Goal: Information Seeking & Learning: Learn about a topic

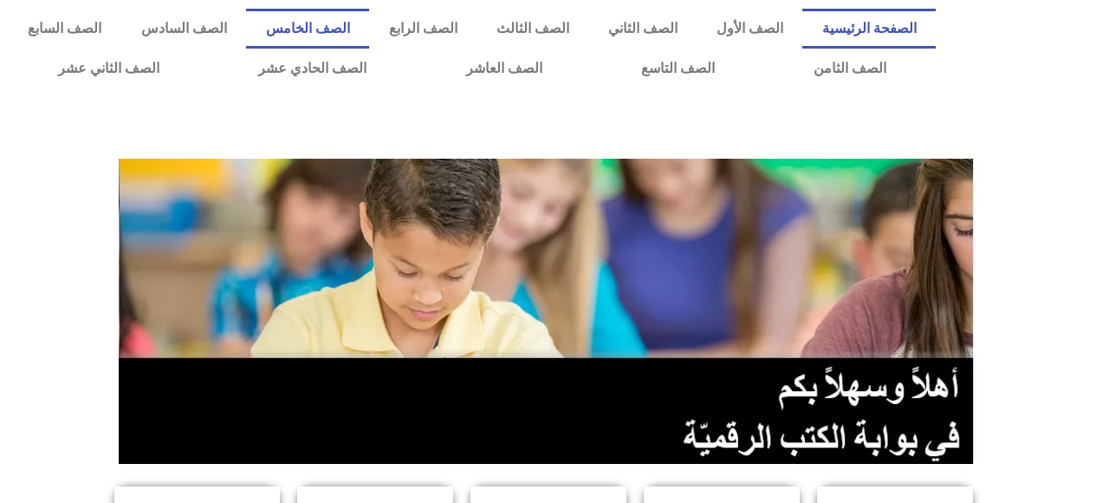
click at [369, 21] on link "الصف الخامس" at bounding box center [307, 29] width 123 height 40
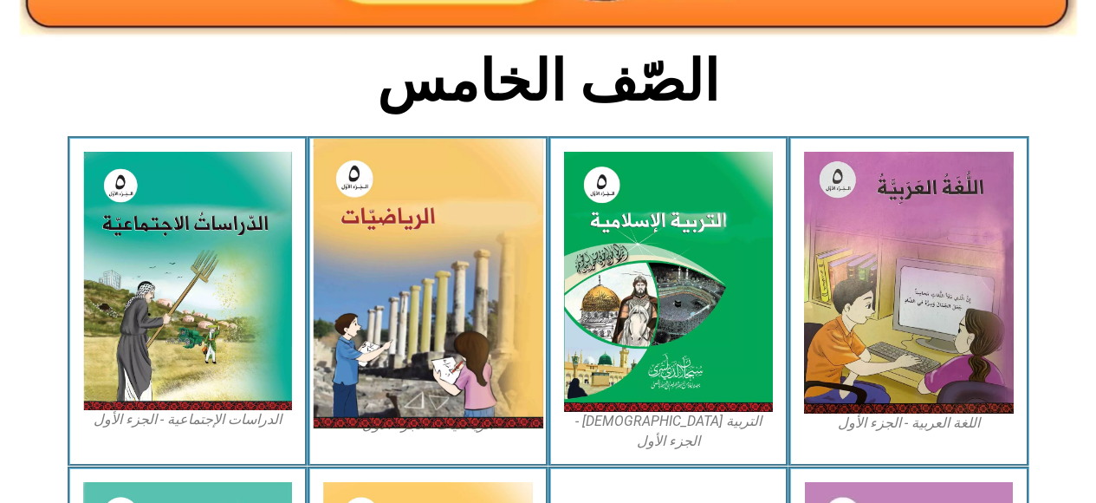
scroll to position [404, 0]
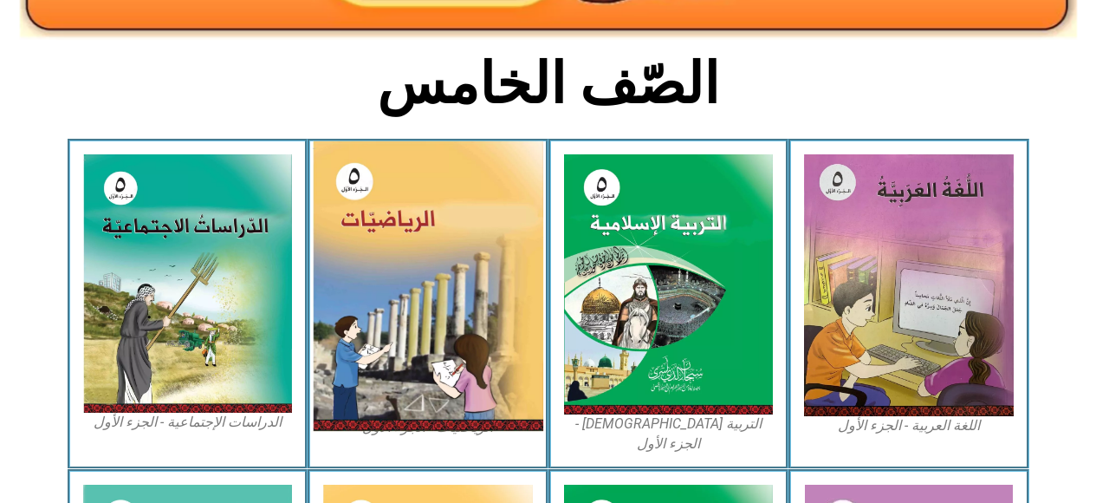
click at [416, 288] on img at bounding box center [428, 285] width 230 height 289
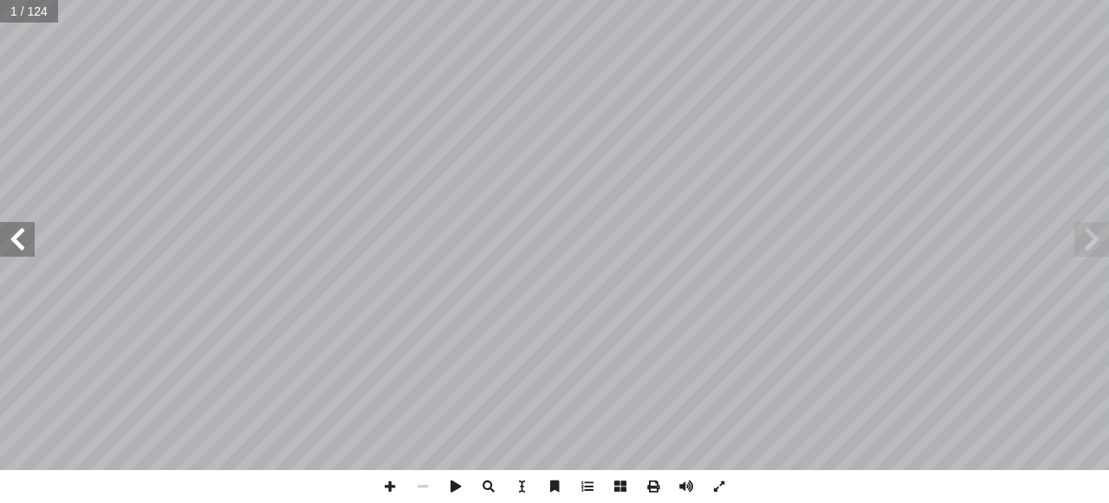
click at [15, 240] on span at bounding box center [17, 239] width 35 height 35
click at [14, 238] on span at bounding box center [17, 239] width 35 height 35
click at [7, 245] on span at bounding box center [17, 239] width 35 height 35
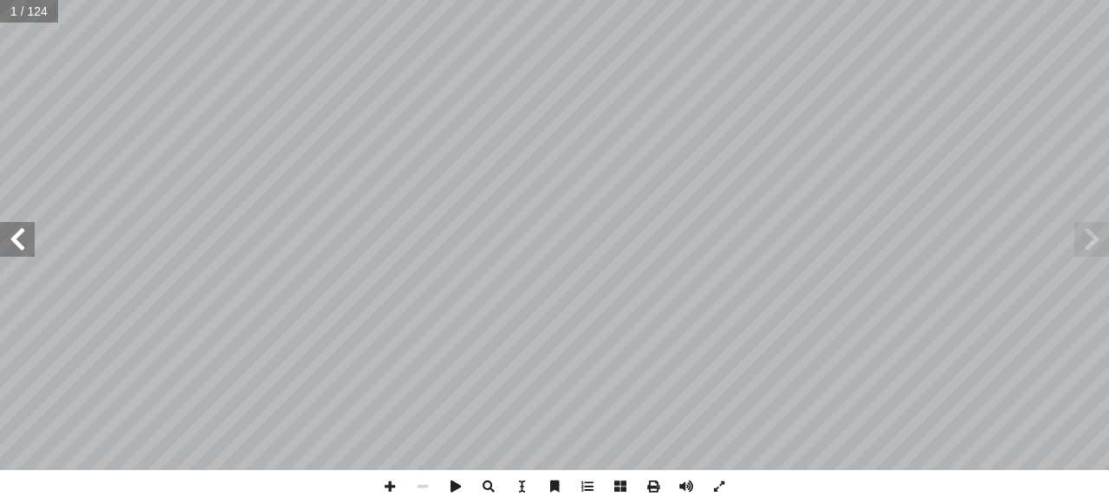
click at [12, 243] on span at bounding box center [17, 239] width 35 height 35
click at [10, 243] on span at bounding box center [17, 239] width 35 height 35
click at [9, 238] on span at bounding box center [17, 239] width 35 height 35
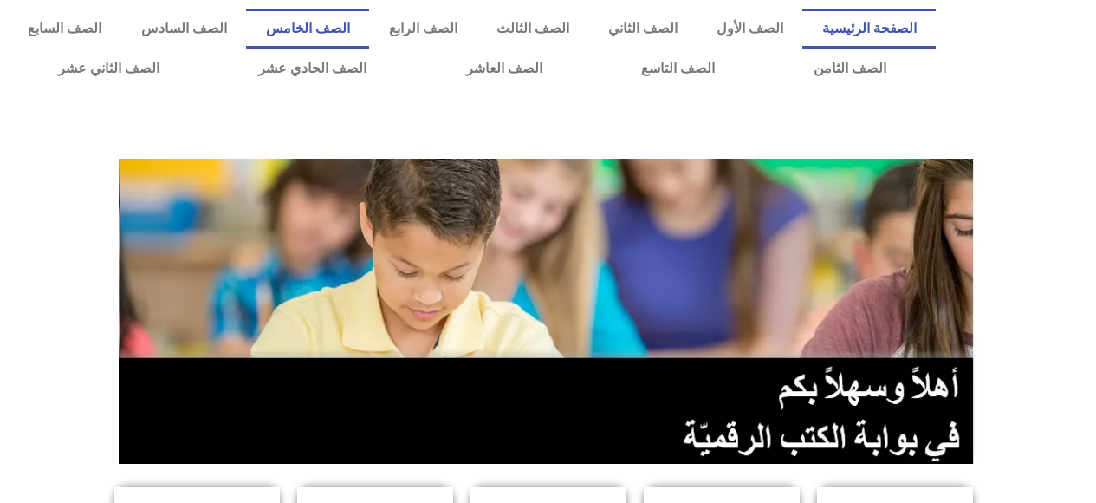
click at [369, 29] on link "الصف الخامس" at bounding box center [307, 29] width 123 height 40
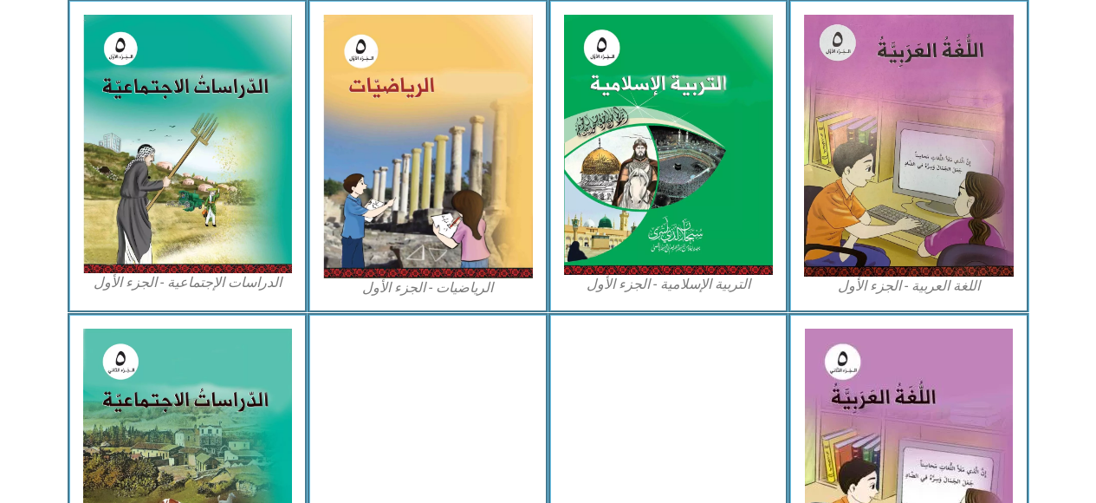
scroll to position [547, 0]
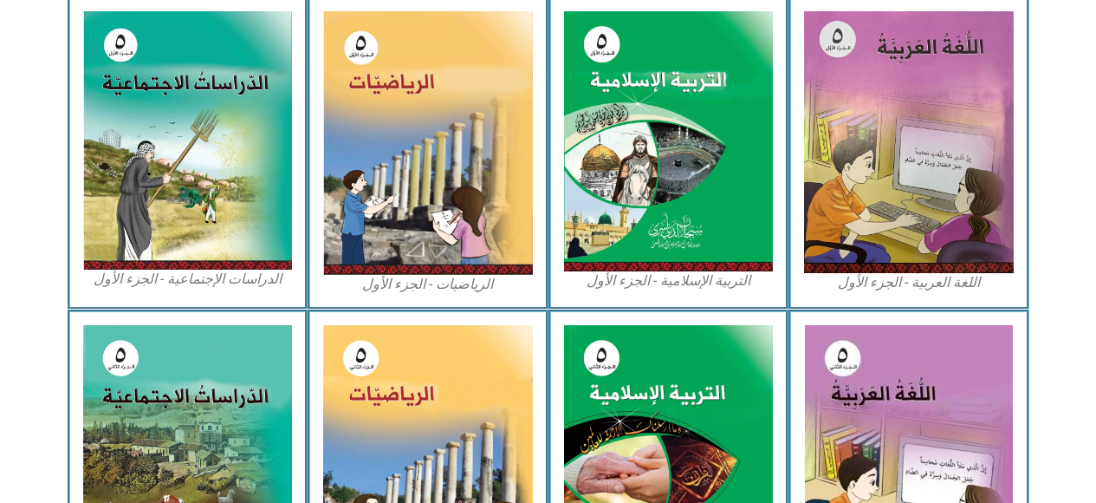
click at [467, 233] on img at bounding box center [428, 142] width 210 height 263
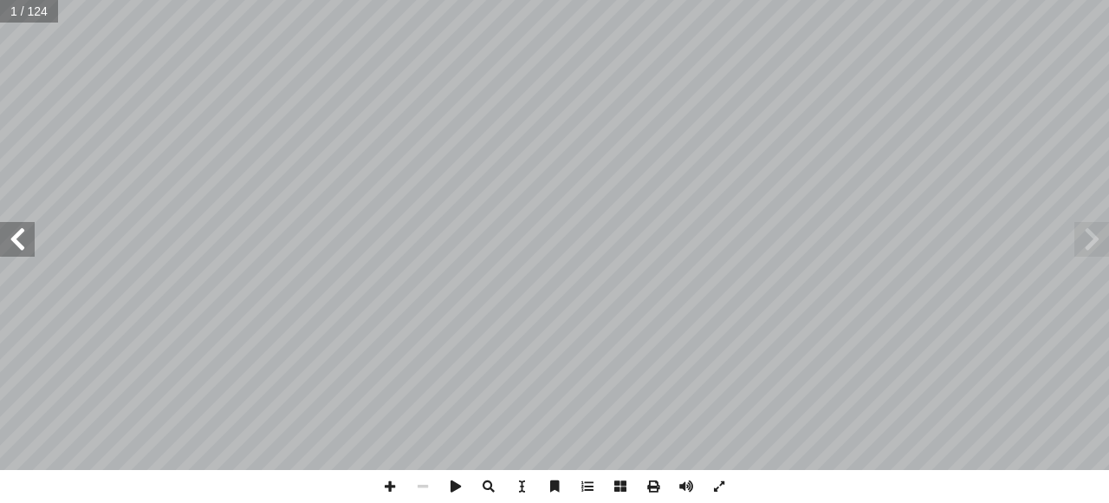
click at [23, 238] on span at bounding box center [17, 239] width 35 height 35
click at [31, 247] on span at bounding box center [17, 239] width 35 height 35
click at [23, 240] on span at bounding box center [17, 239] width 35 height 35
click at [25, 242] on span at bounding box center [17, 239] width 35 height 35
click at [21, 243] on span at bounding box center [17, 239] width 35 height 35
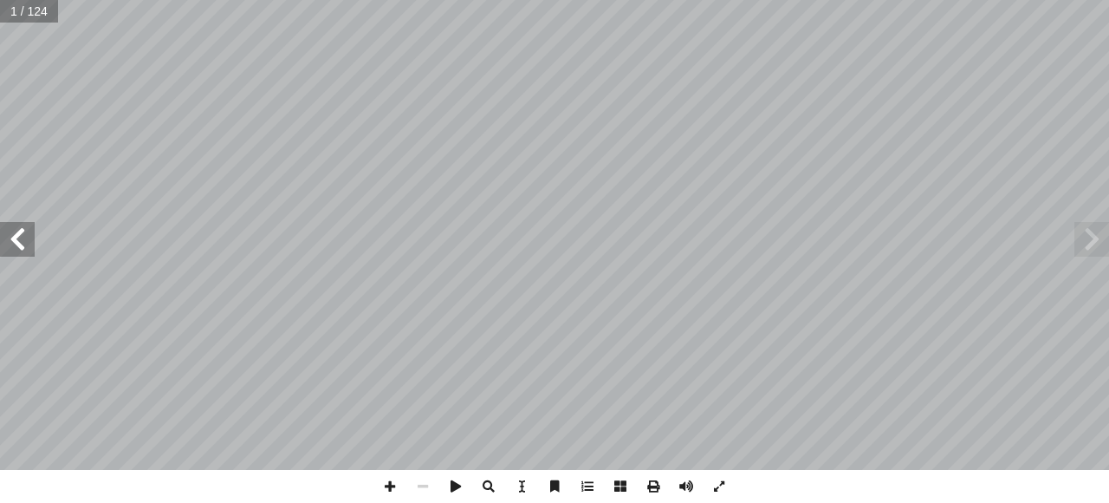
click at [19, 243] on span at bounding box center [17, 239] width 35 height 35
click at [32, 237] on span at bounding box center [17, 239] width 35 height 35
click at [22, 240] on span at bounding box center [17, 239] width 35 height 35
click at [27, 234] on span at bounding box center [17, 239] width 35 height 35
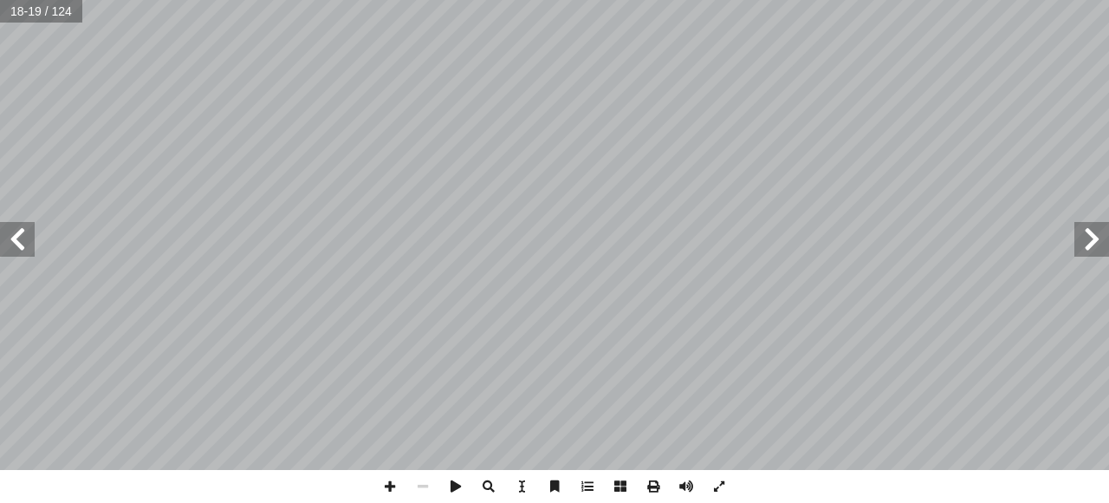
click at [23, 243] on span at bounding box center [17, 239] width 35 height 35
click at [27, 239] on span at bounding box center [17, 239] width 35 height 35
click at [15, 243] on span at bounding box center [17, 239] width 35 height 35
click at [15, 231] on span at bounding box center [17, 239] width 35 height 35
click at [22, 237] on span at bounding box center [17, 239] width 35 height 35
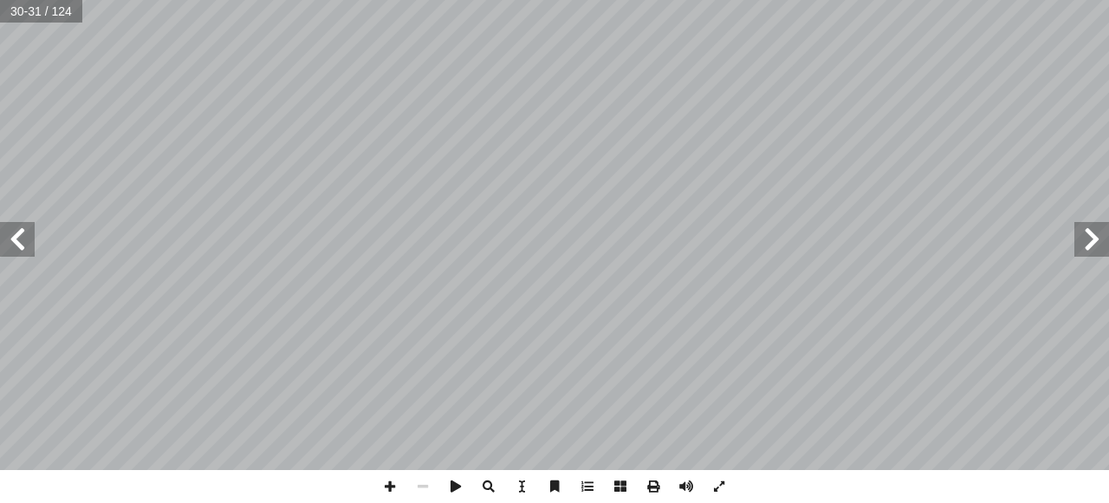
click at [19, 236] on span at bounding box center [17, 239] width 35 height 35
click at [16, 240] on span at bounding box center [17, 239] width 35 height 35
